Goal: Information Seeking & Learning: Learn about a topic

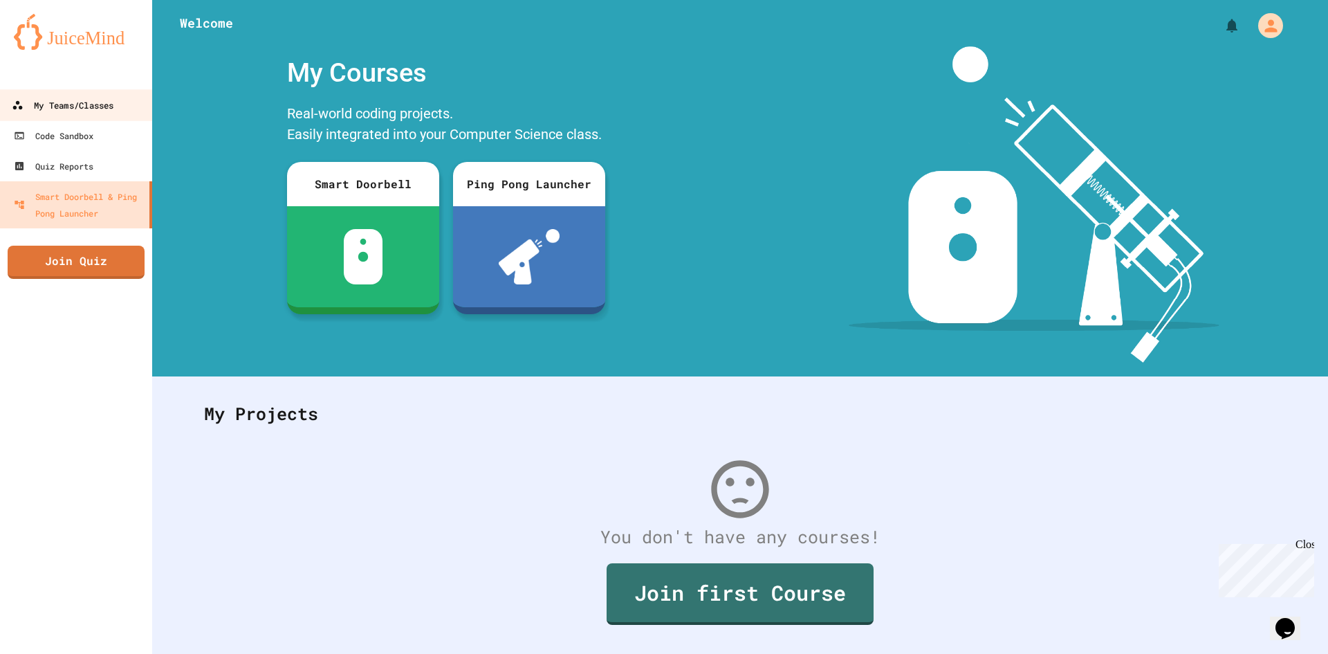
click at [98, 111] on div "My Teams/Classes" at bounding box center [63, 105] width 102 height 17
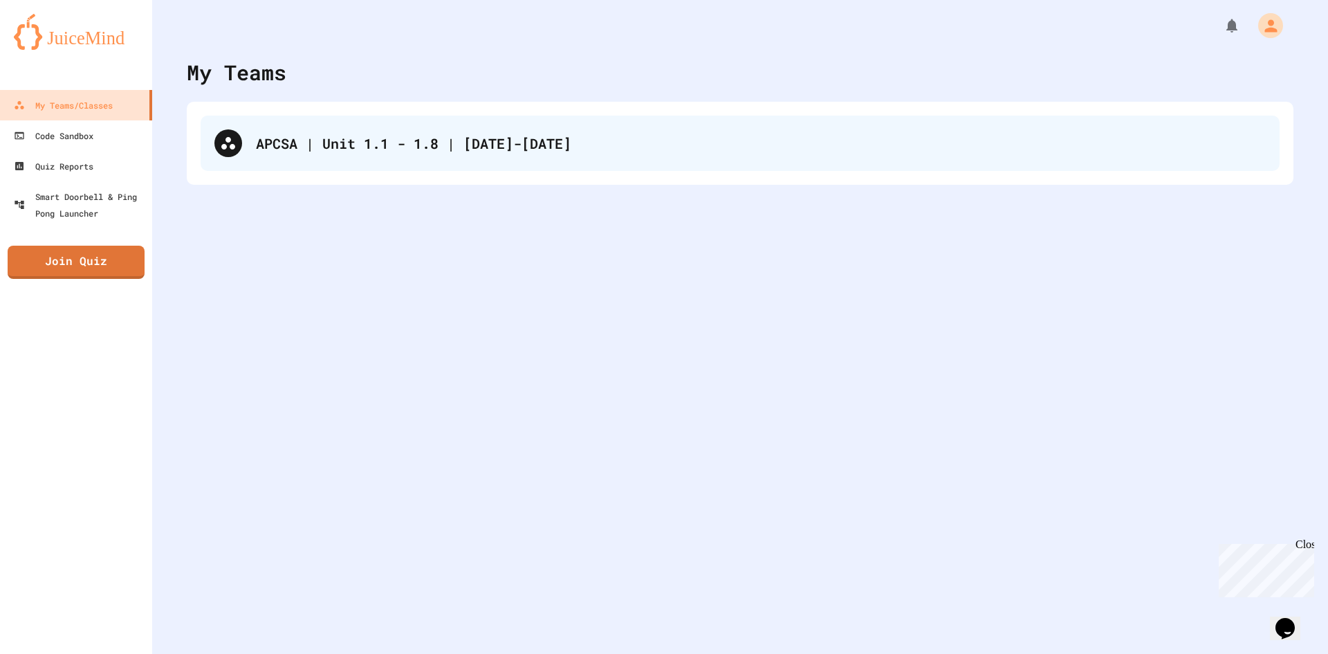
click at [290, 133] on div "APCSA | Unit 1.1 - 1.8 | [DATE]-[DATE]" at bounding box center [761, 143] width 1010 height 21
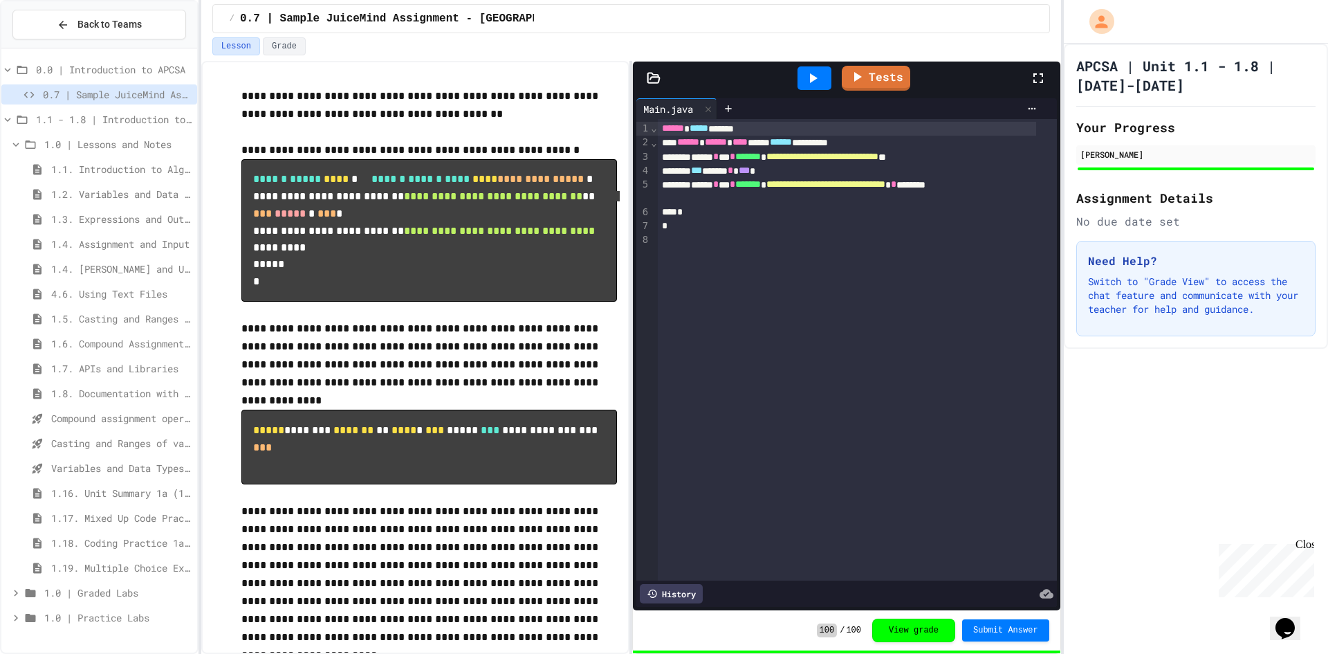
click at [98, 241] on span "1.4. Assignment and Input" at bounding box center [121, 244] width 140 height 15
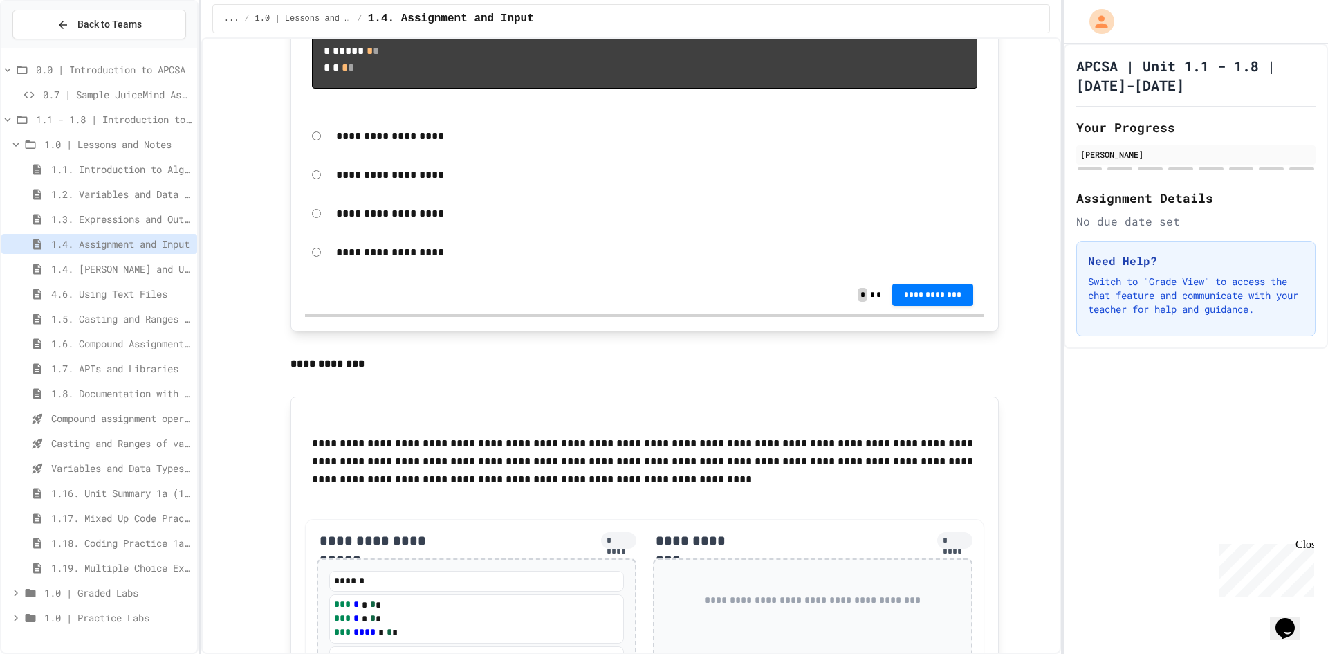
scroll to position [1313, 0]
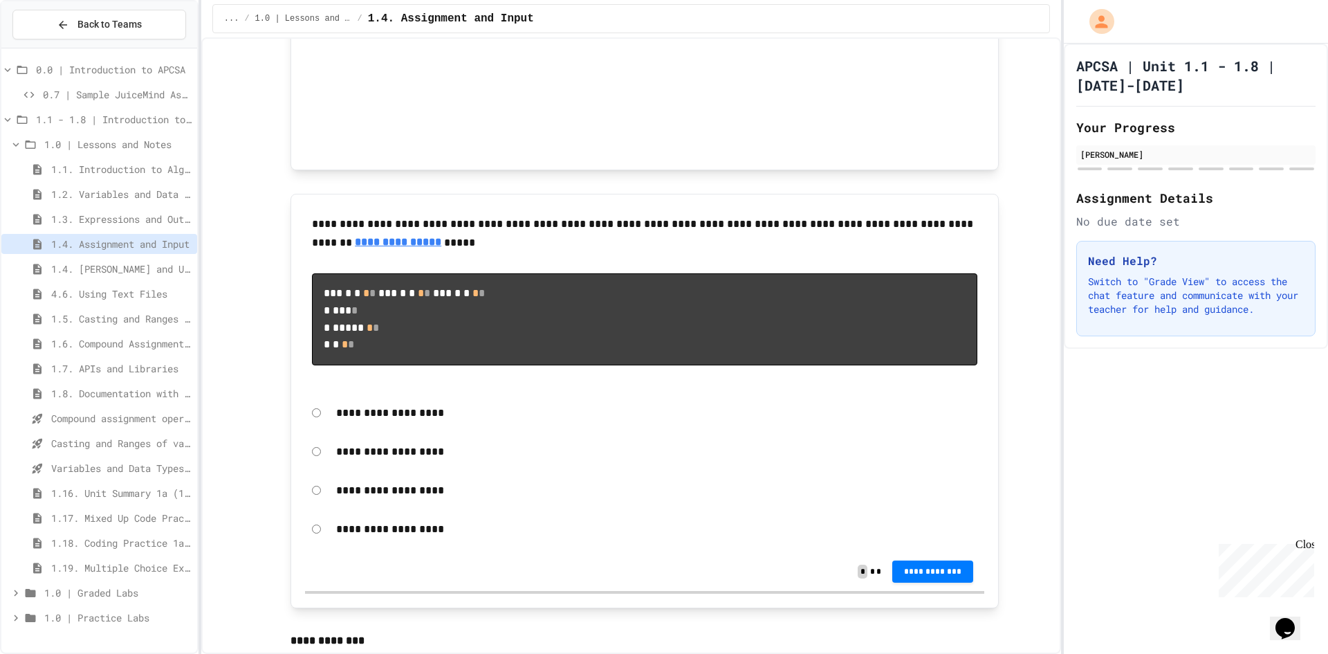
click at [95, 295] on span "4.6. Using Text Files" at bounding box center [121, 293] width 140 height 15
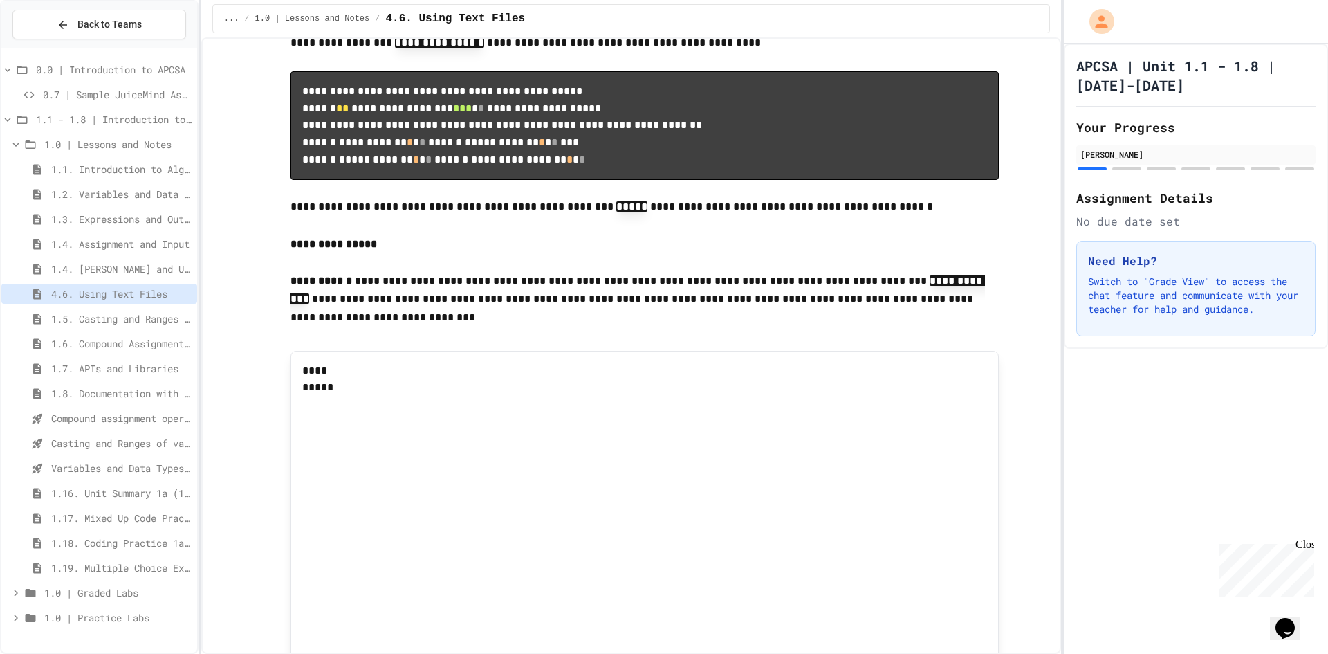
scroll to position [5534, 0]
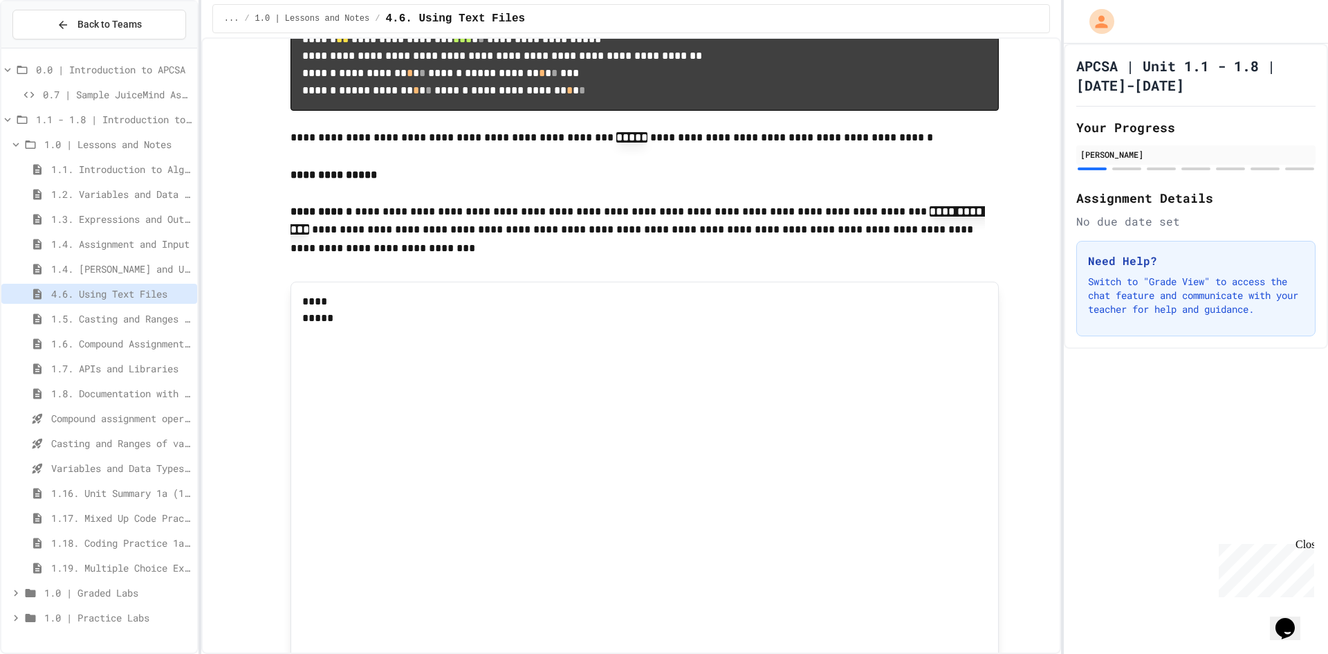
click at [151, 314] on span "1.5. Casting and Ranges of Values" at bounding box center [121, 318] width 140 height 15
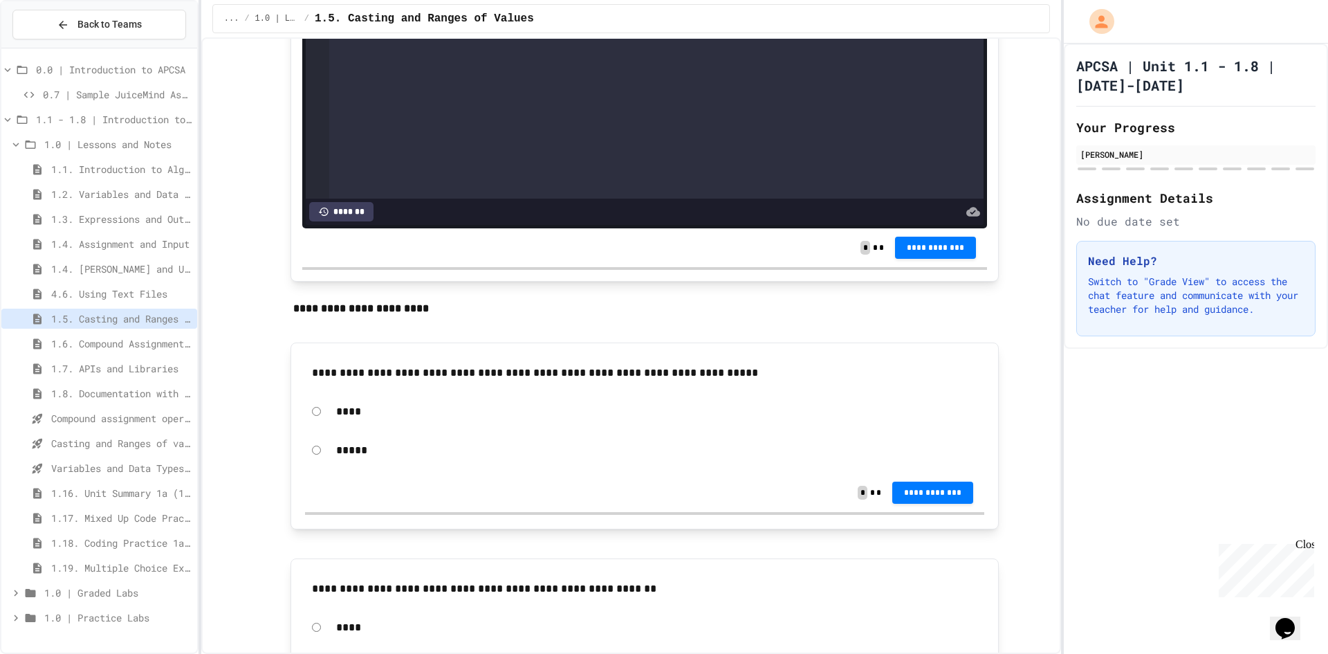
scroll to position [4704, 0]
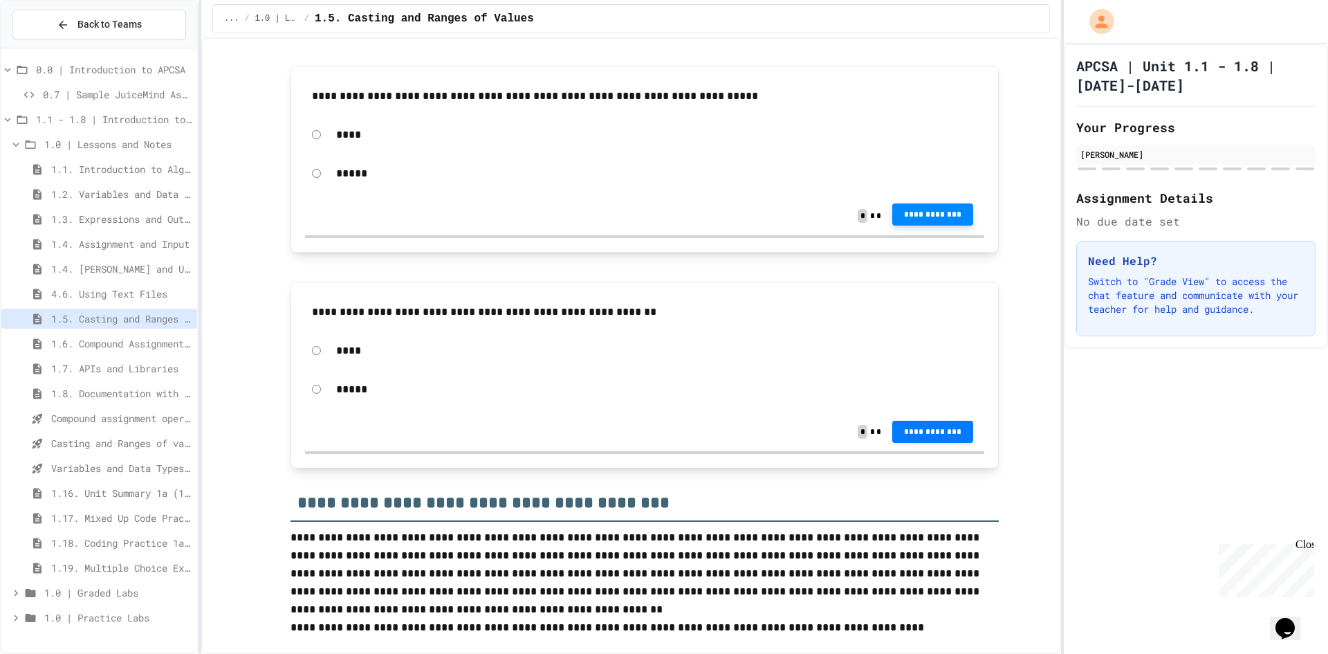
click at [942, 220] on span "**********" at bounding box center [932, 214] width 59 height 11
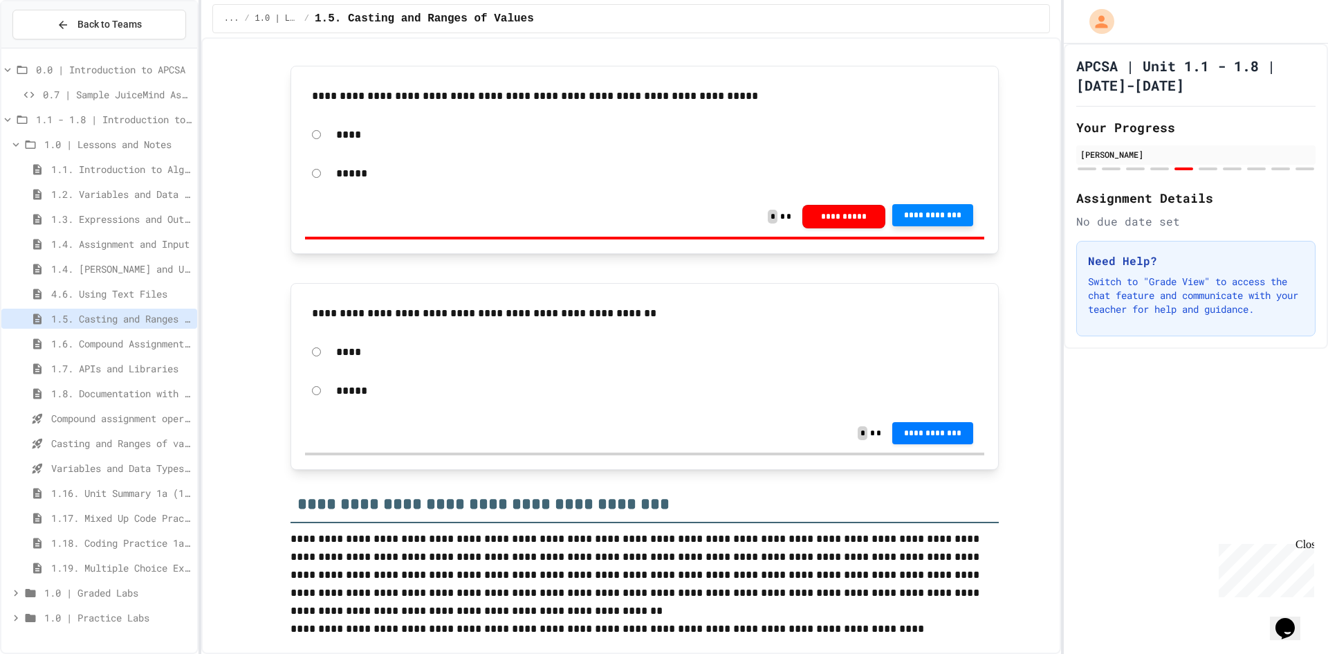
click at [922, 226] on button "**********" at bounding box center [933, 215] width 82 height 22
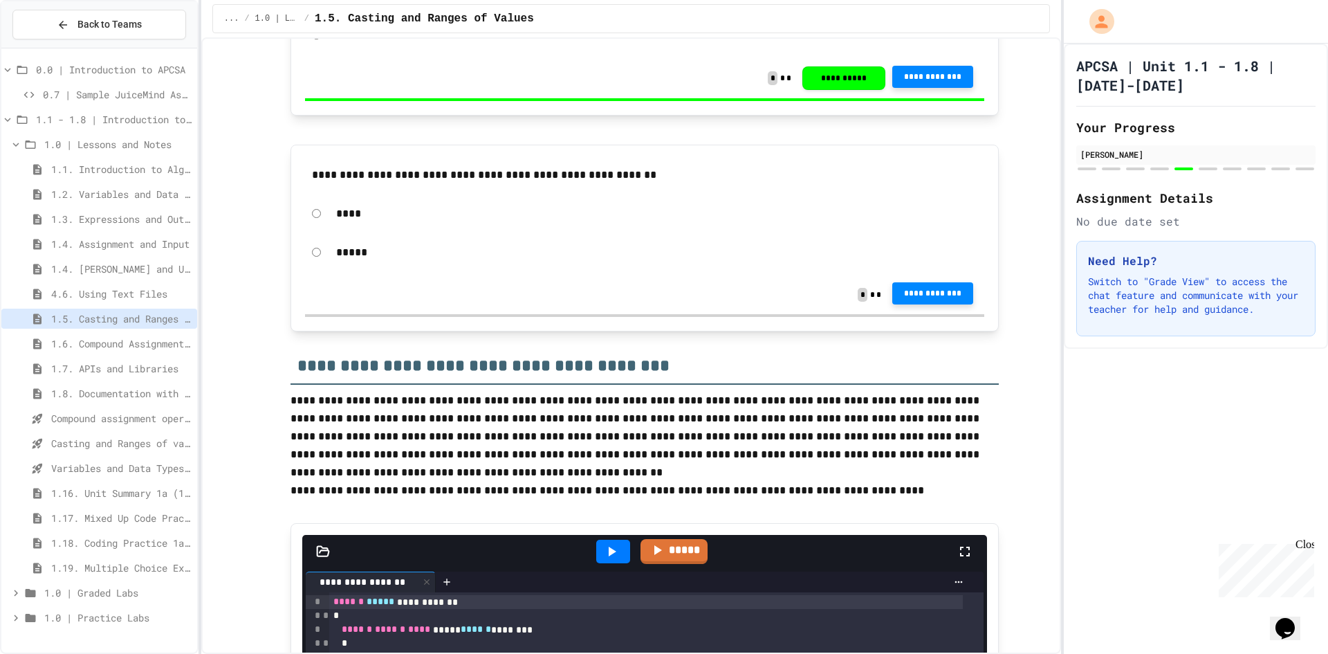
click at [943, 299] on span "**********" at bounding box center [932, 293] width 59 height 11
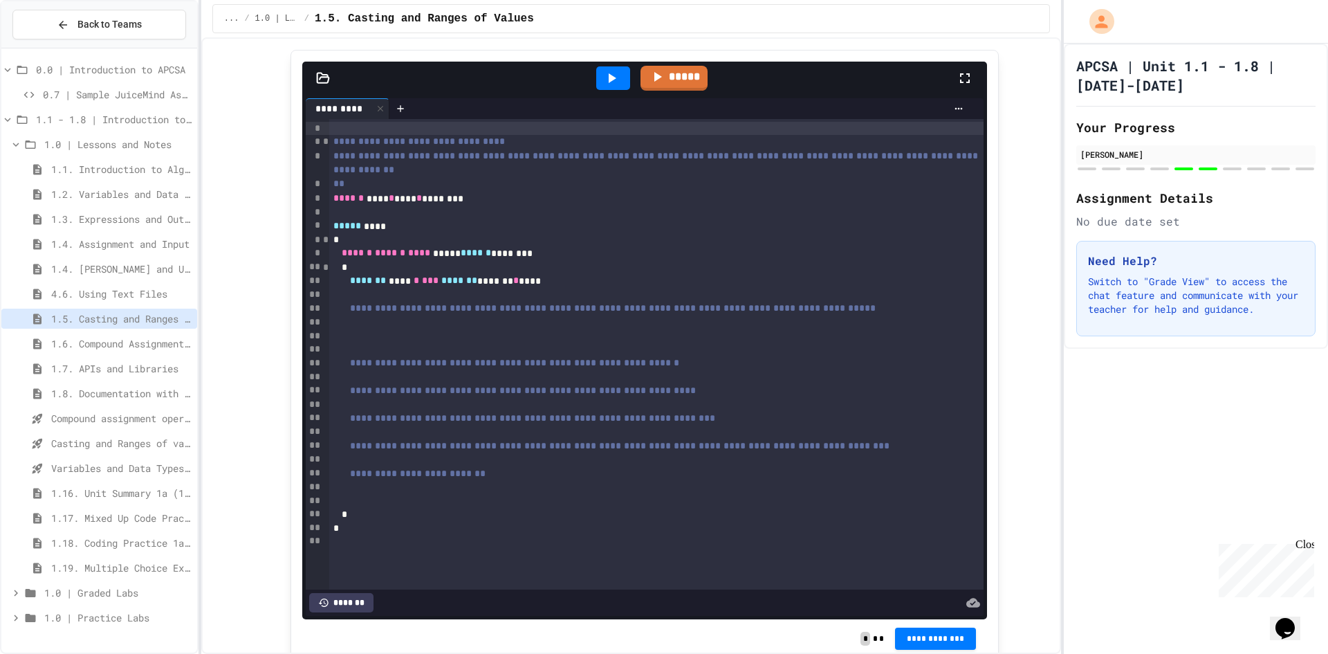
scroll to position [6433, 0]
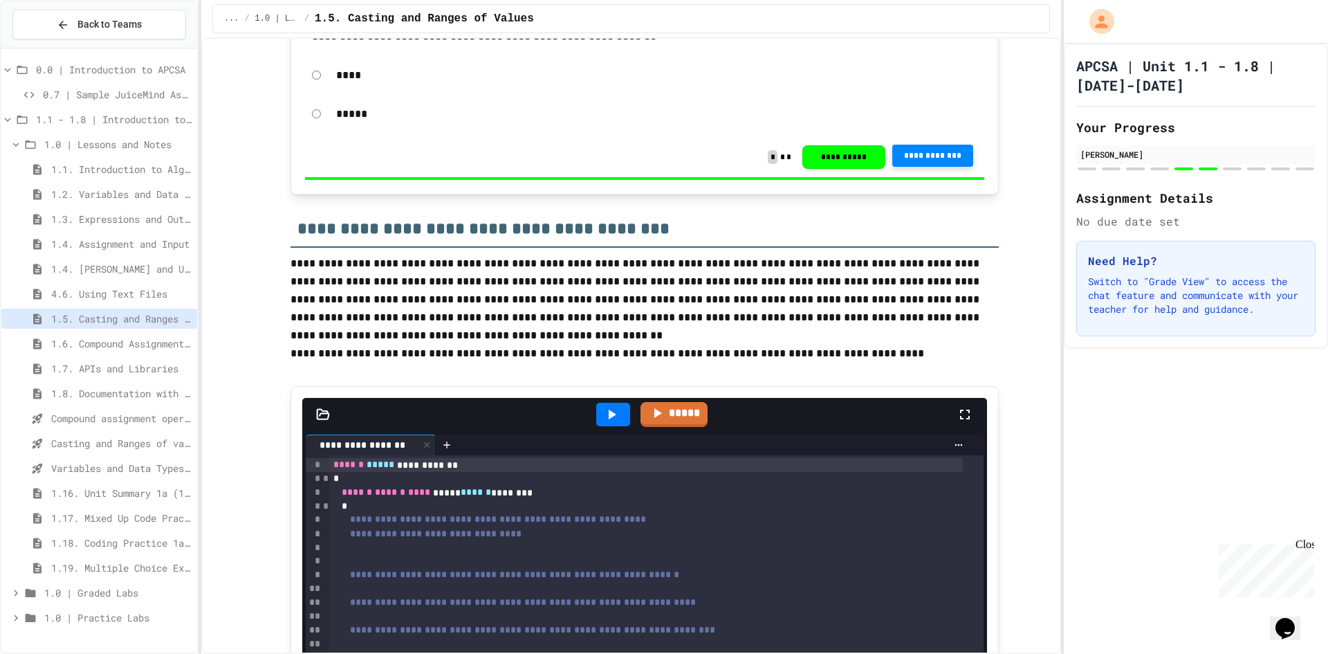
scroll to position [4991, 0]
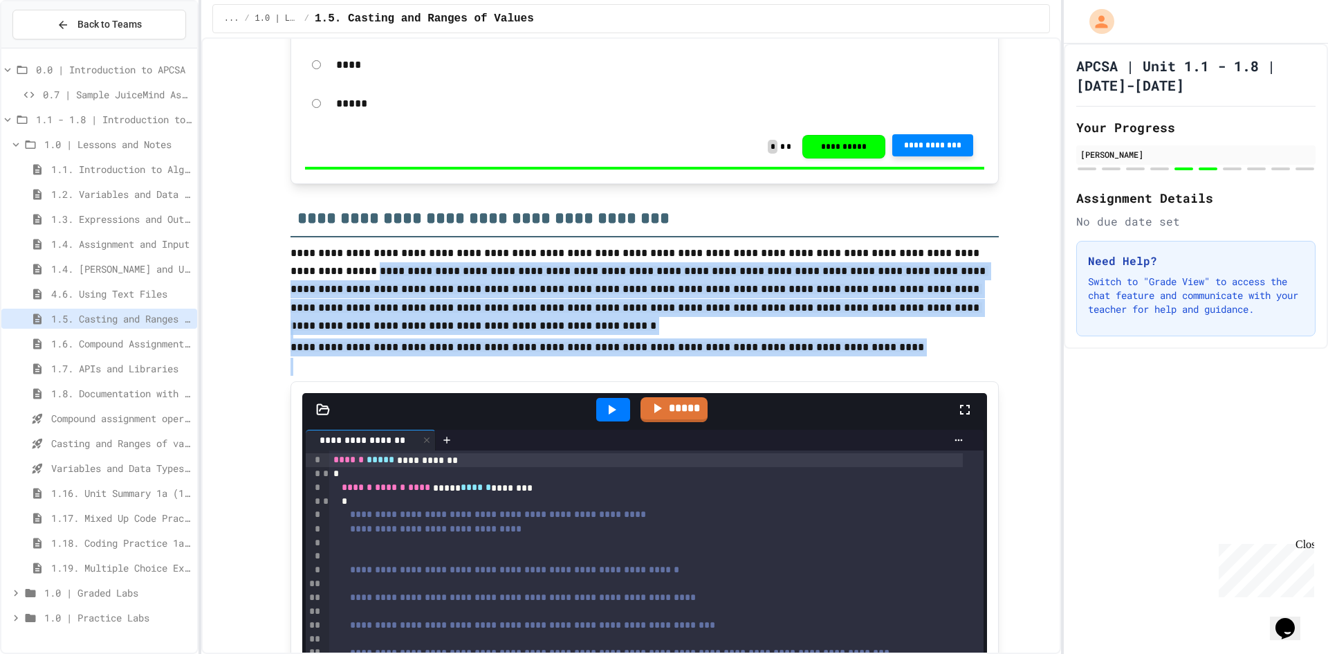
drag, startPoint x: 978, startPoint y: 262, endPoint x: 634, endPoint y: 379, distance: 363.1
click at [629, 338] on p at bounding box center [645, 329] width 708 height 18
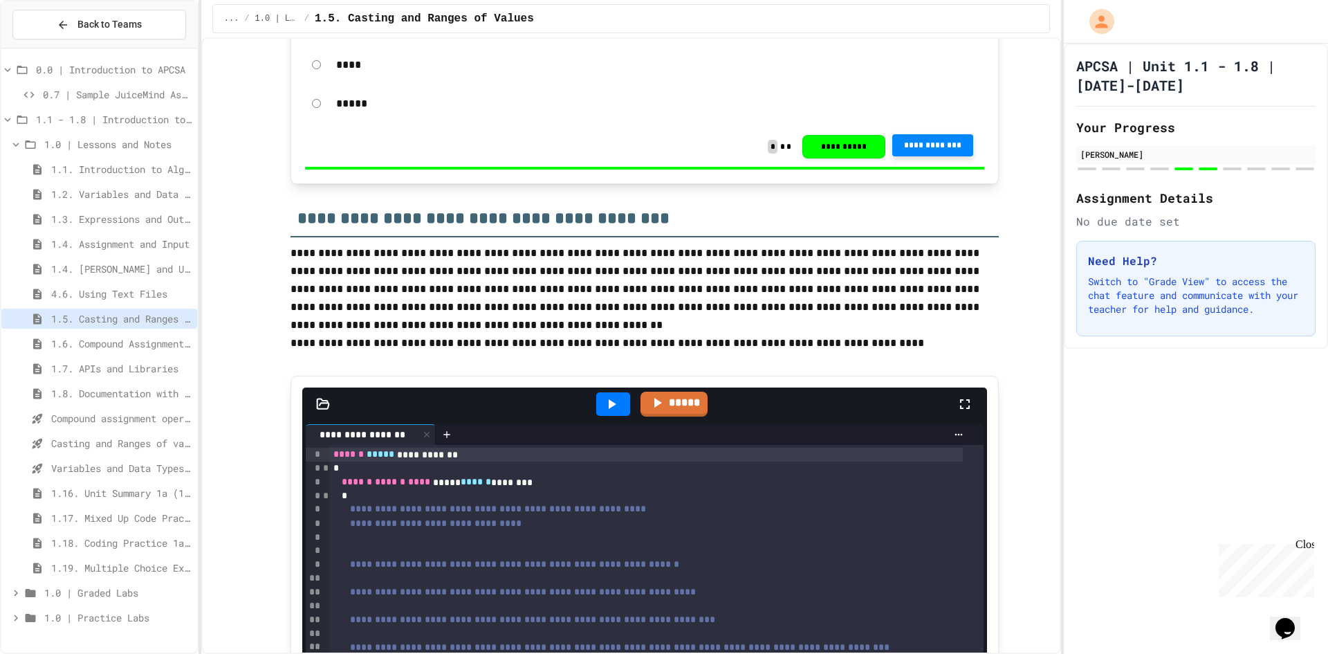
click at [372, 274] on p "**********" at bounding box center [645, 280] width 708 height 72
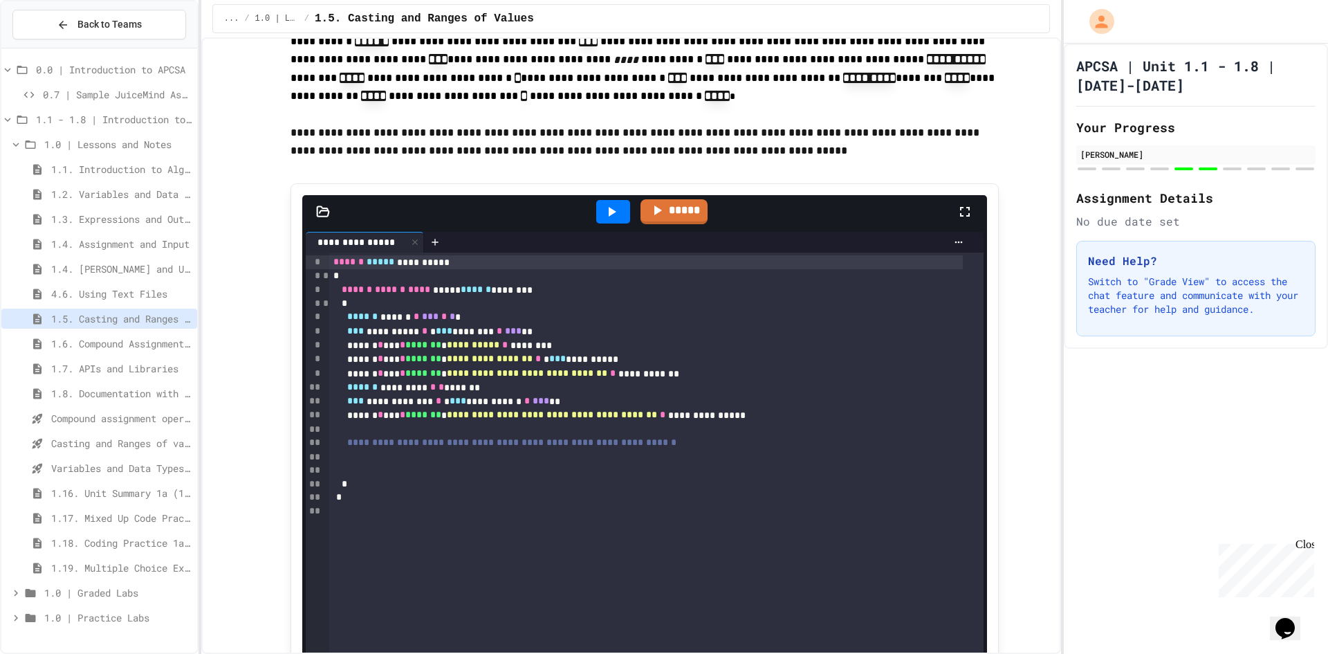
scroll to position [2562, 0]
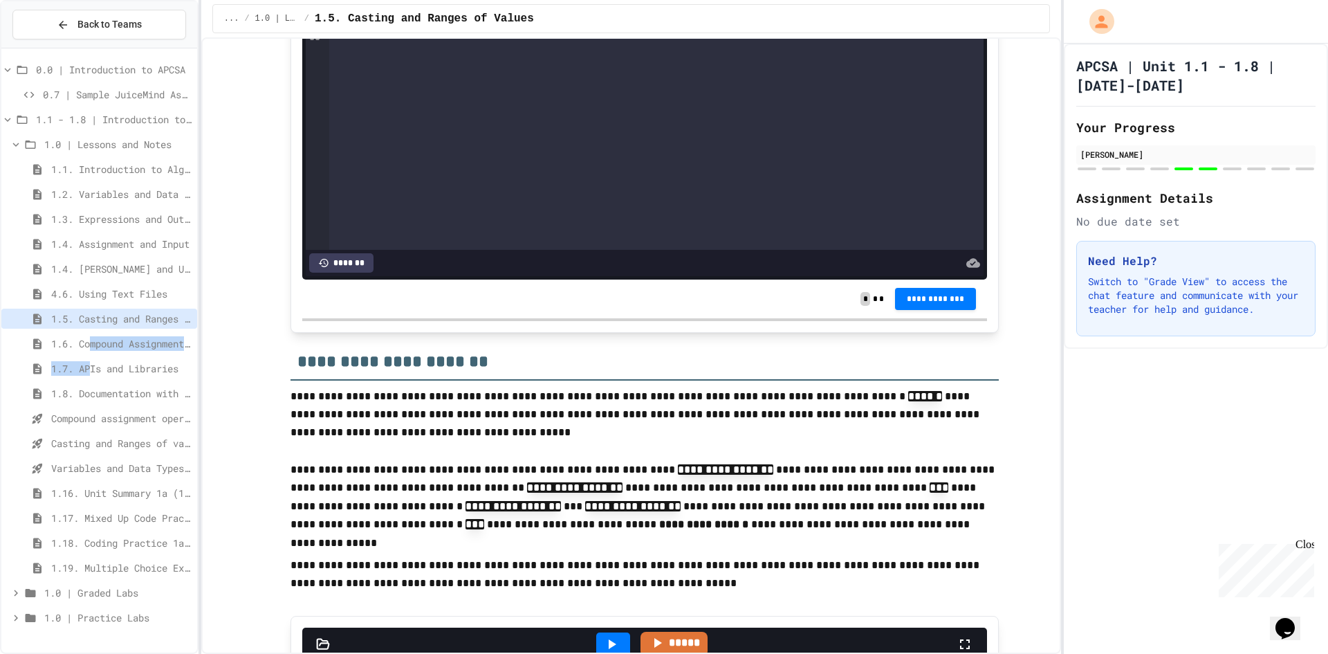
drag, startPoint x: 91, startPoint y: 347, endPoint x: 92, endPoint y: 365, distance: 17.3
click at [92, 365] on div "0.0 | Introduction to APCSA 0.7 | Sample JuiceMind Assignment - Java 1.1 - 1.8 …" at bounding box center [99, 346] width 196 height 584
click at [91, 350] on span "1.6. Compound Assignment Operators" at bounding box center [121, 343] width 140 height 15
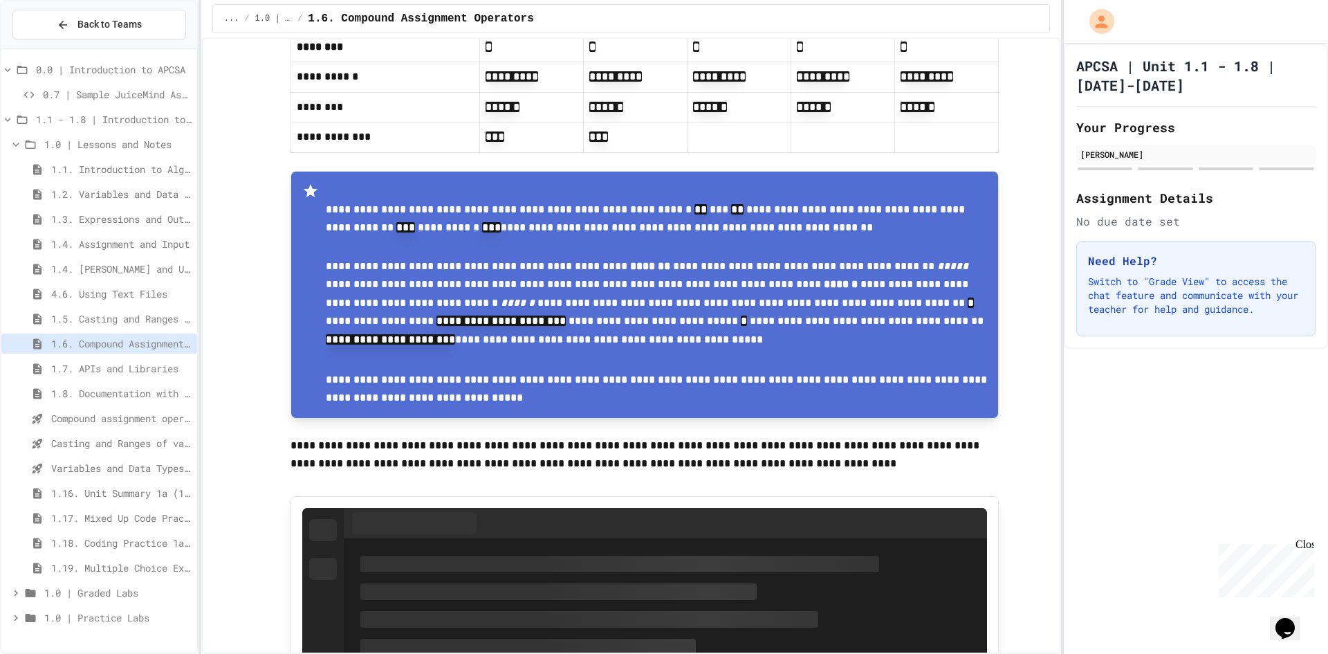
scroll to position [277, 0]
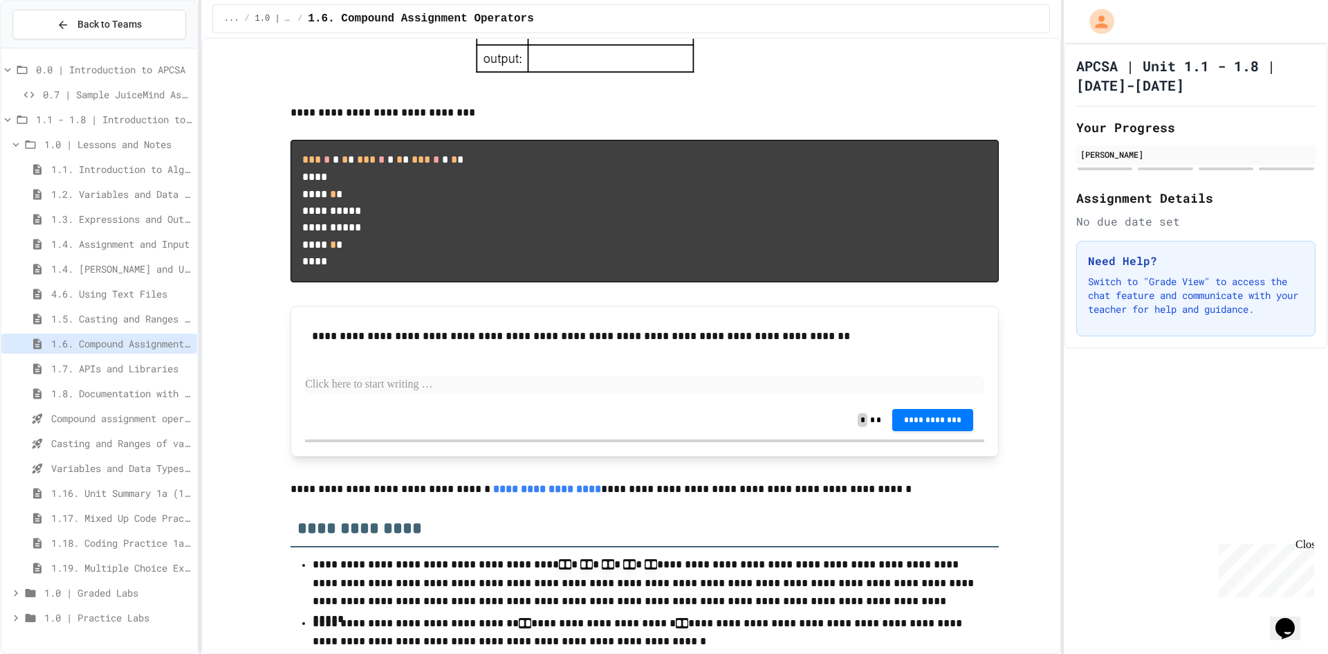
scroll to position [3340, 0]
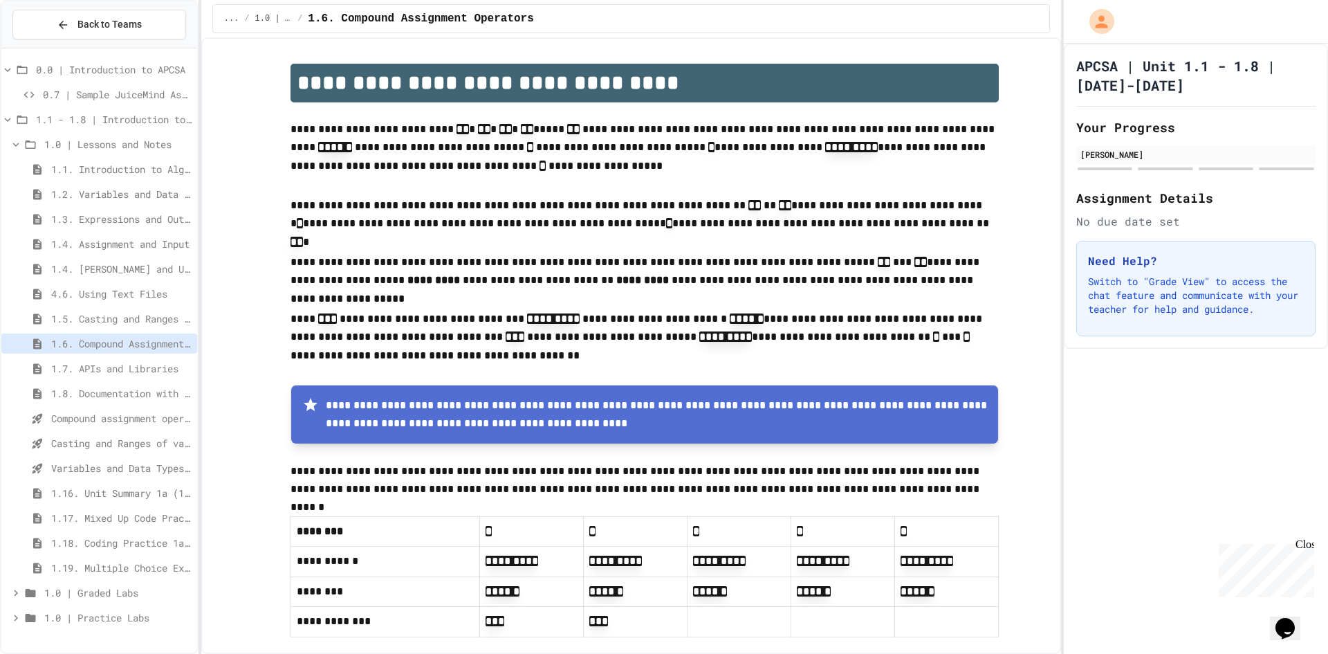
scroll to position [3340, 0]
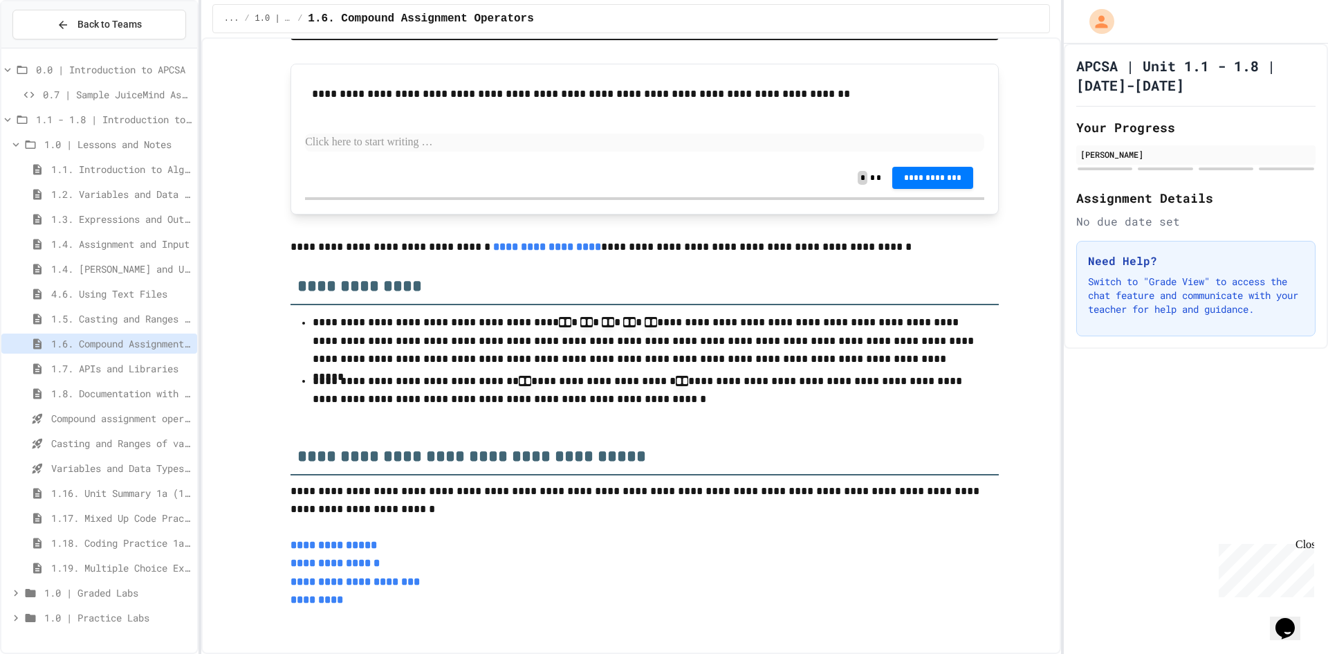
click at [100, 313] on span "1.5. Casting and Ranges of Values" at bounding box center [121, 318] width 140 height 15
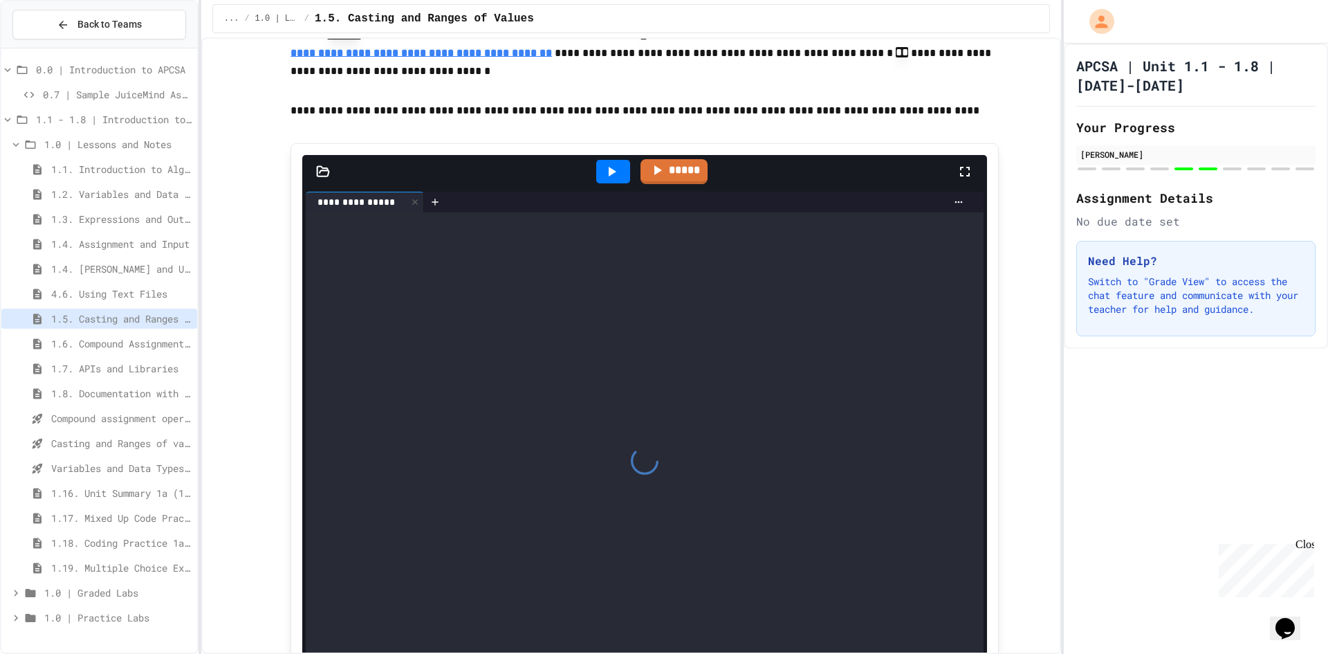
scroll to position [4012, 0]
